Goal: Navigation & Orientation: Find specific page/section

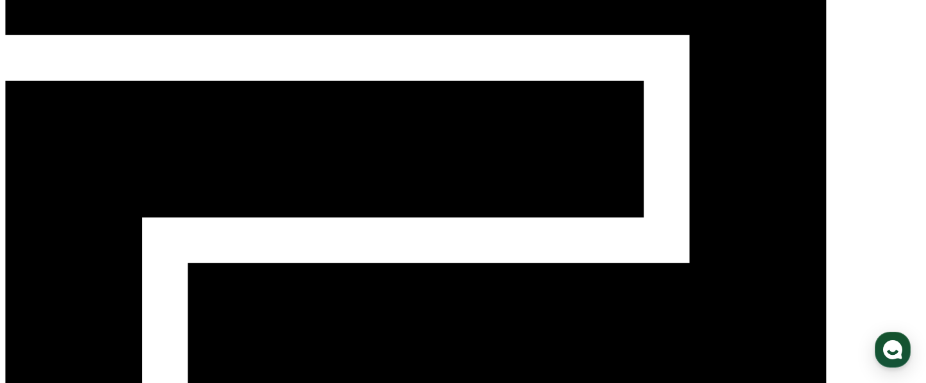
scroll to position [39, 0]
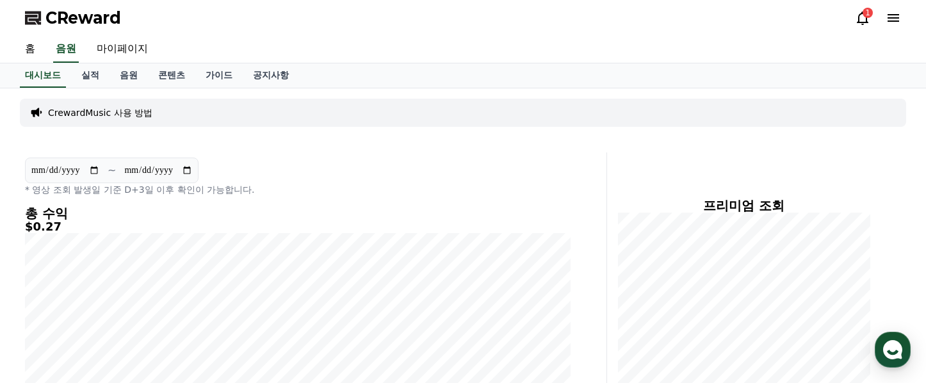
click at [859, 19] on icon at bounding box center [863, 18] width 12 height 13
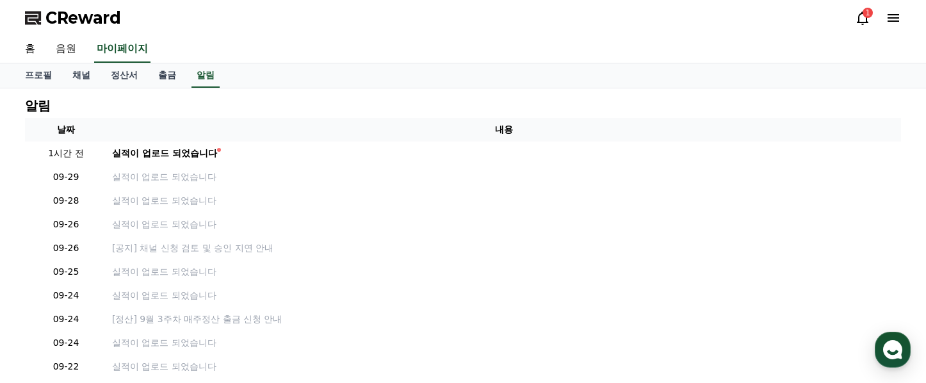
click at [863, 18] on icon at bounding box center [862, 17] width 15 height 15
click at [29, 53] on link "홈" at bounding box center [30, 49] width 31 height 27
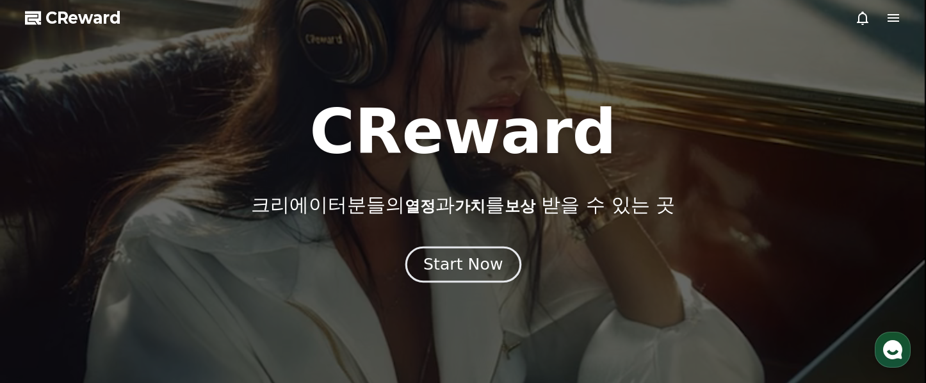
click at [469, 255] on div "Start Now" at bounding box center [462, 265] width 79 height 22
